Goal: Information Seeking & Learning: Learn about a topic

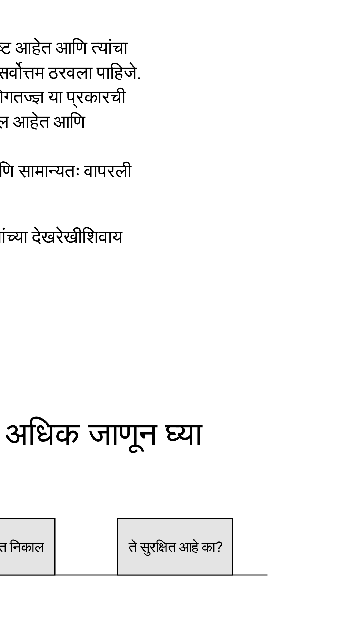
scroll to position [697, 0]
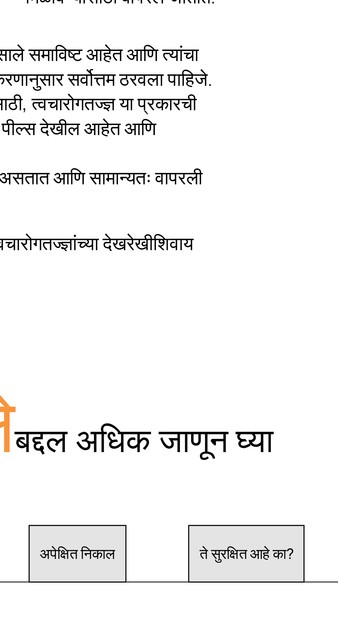
click at [226, 360] on p "इशारा: कधीही स्वतःहून किंवा प्रशिक्षित त्वचारोगतज्ज्ञांच्या देखरेखीशिवाय कोणत्य…" at bounding box center [169, 352] width 161 height 17
click at [227, 360] on p "इशारा: कधीही स्वतःहून किंवा प्रशिक्षित त्वचारोगतज्ज्ञांच्या देखरेखीशिवाय कोणत्य…" at bounding box center [169, 352] width 161 height 17
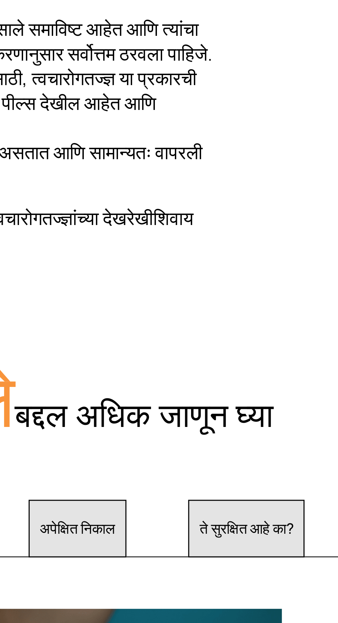
scroll to position [697, 0]
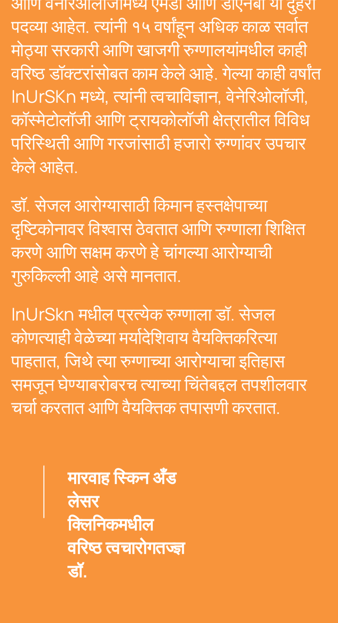
scroll to position [1303, 0]
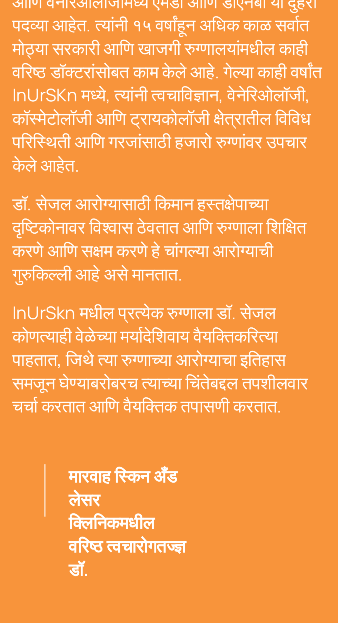
click at [233, 217] on font "डॉ. [PERSON_NAME] यांच्याकडे त्वचाविज्ञान आणि वेनेरिओलॉजीमध्ये एमडी आणि डीएनबी …" at bounding box center [208, 179] width 110 height 74
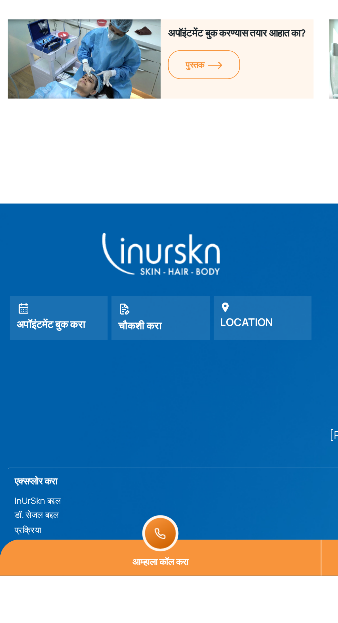
scroll to position [2708, 0]
